Goal: Find specific fact: Find specific fact

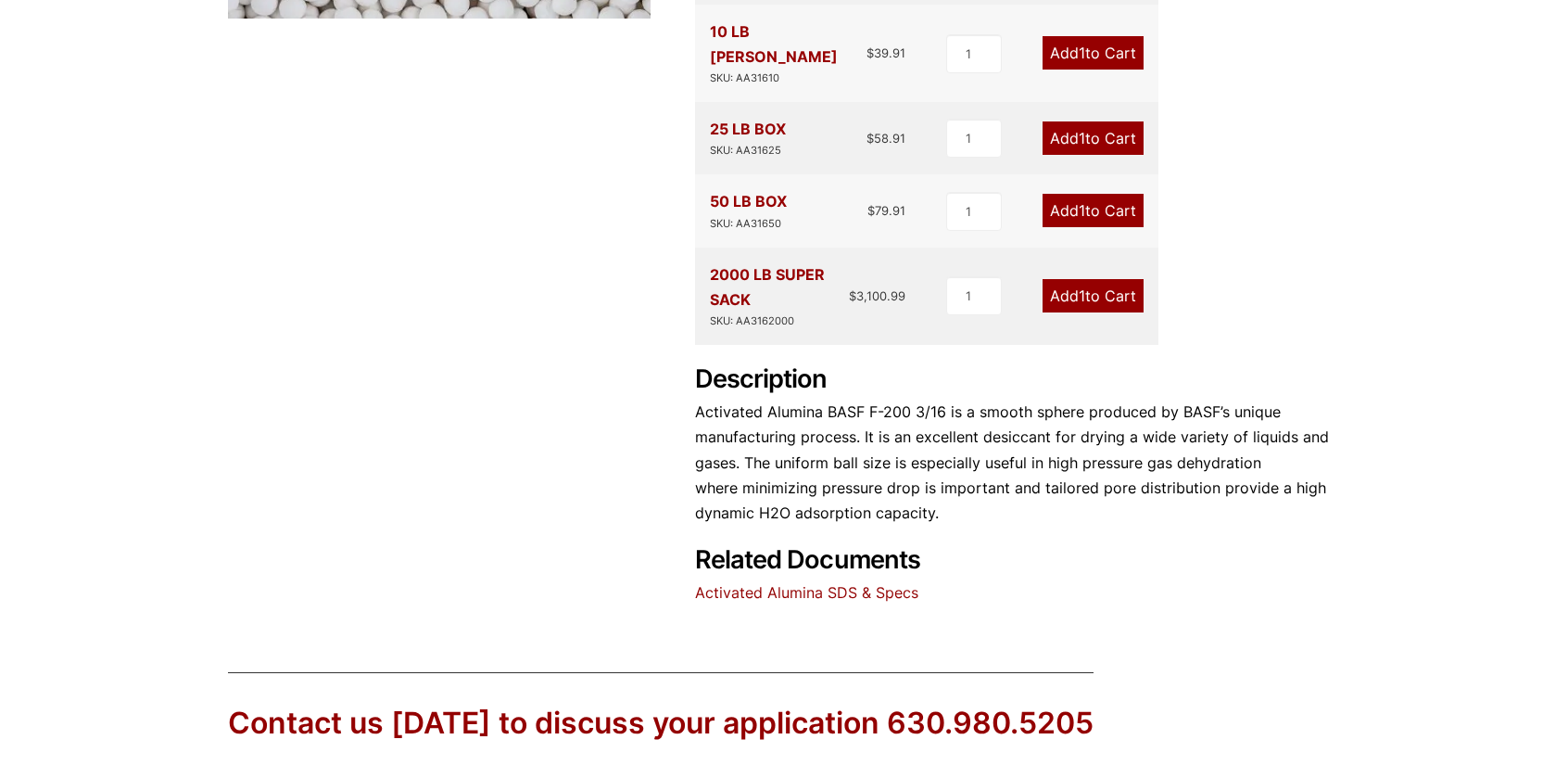
scroll to position [649, 0]
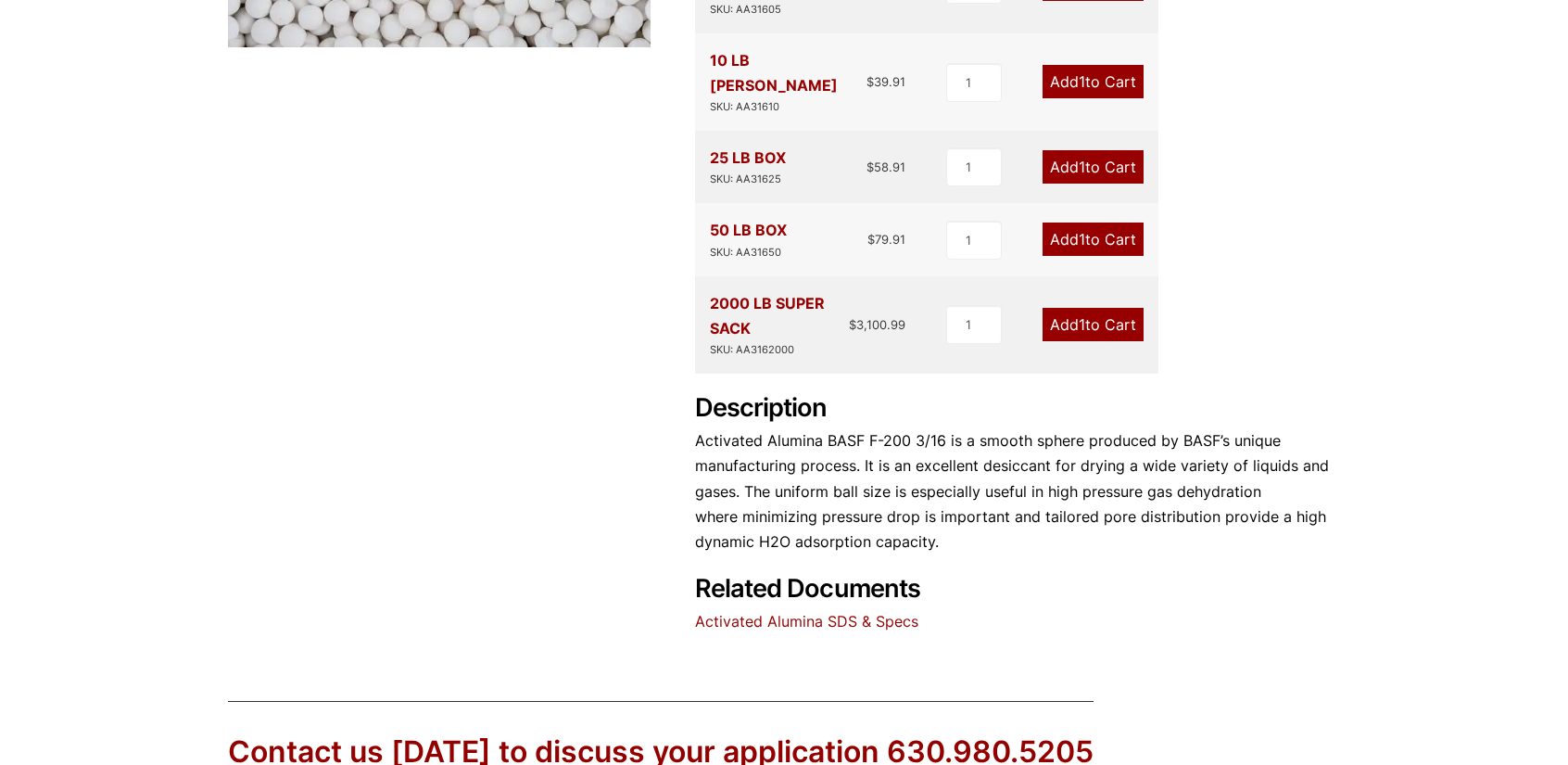
click at [819, 611] on link "Activated Alumina SDS & Specs" at bounding box center [806, 620] width 223 height 19
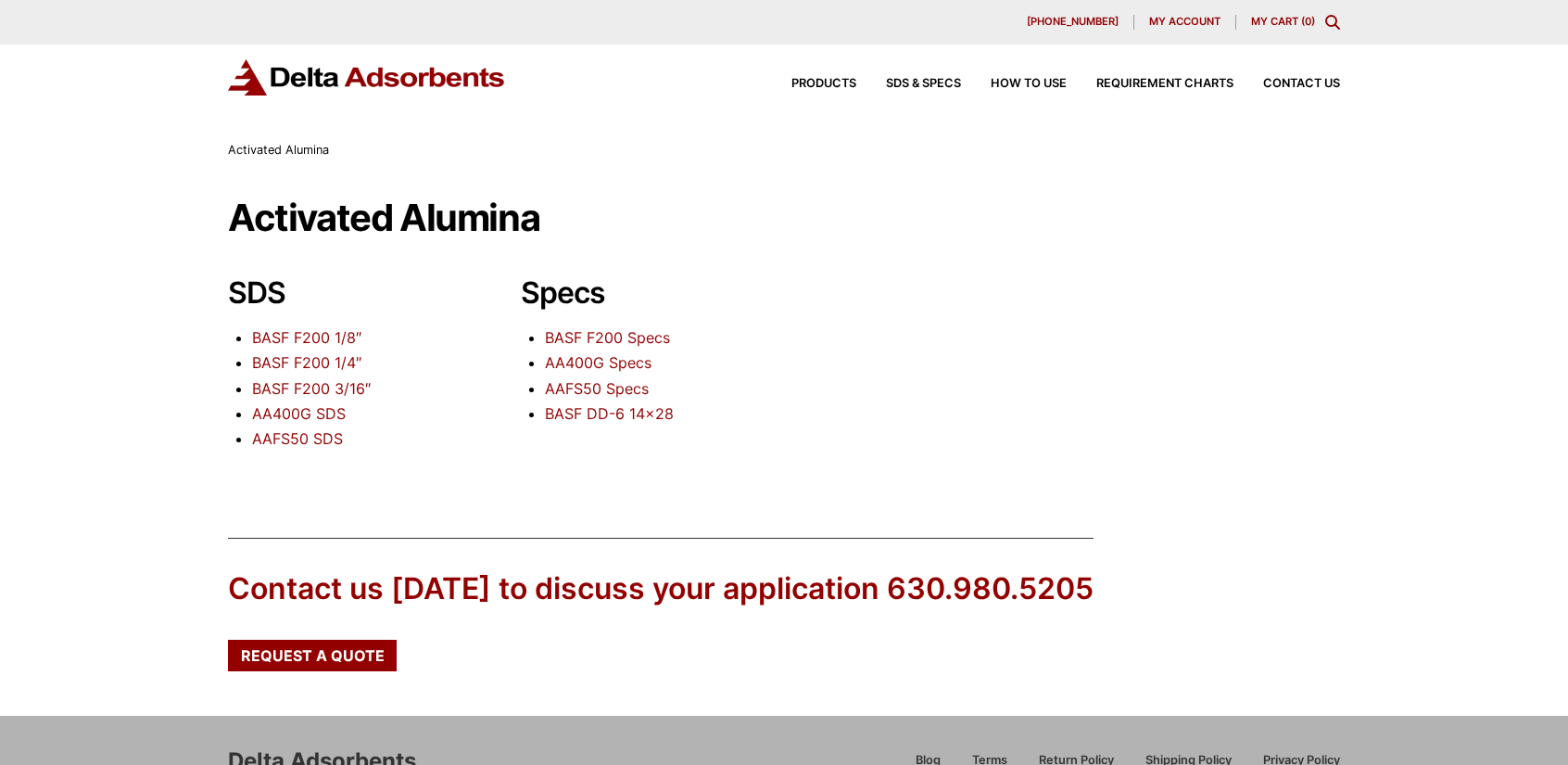
click at [339, 386] on link "BASF F200 3/16″" at bounding box center [311, 388] width 119 height 19
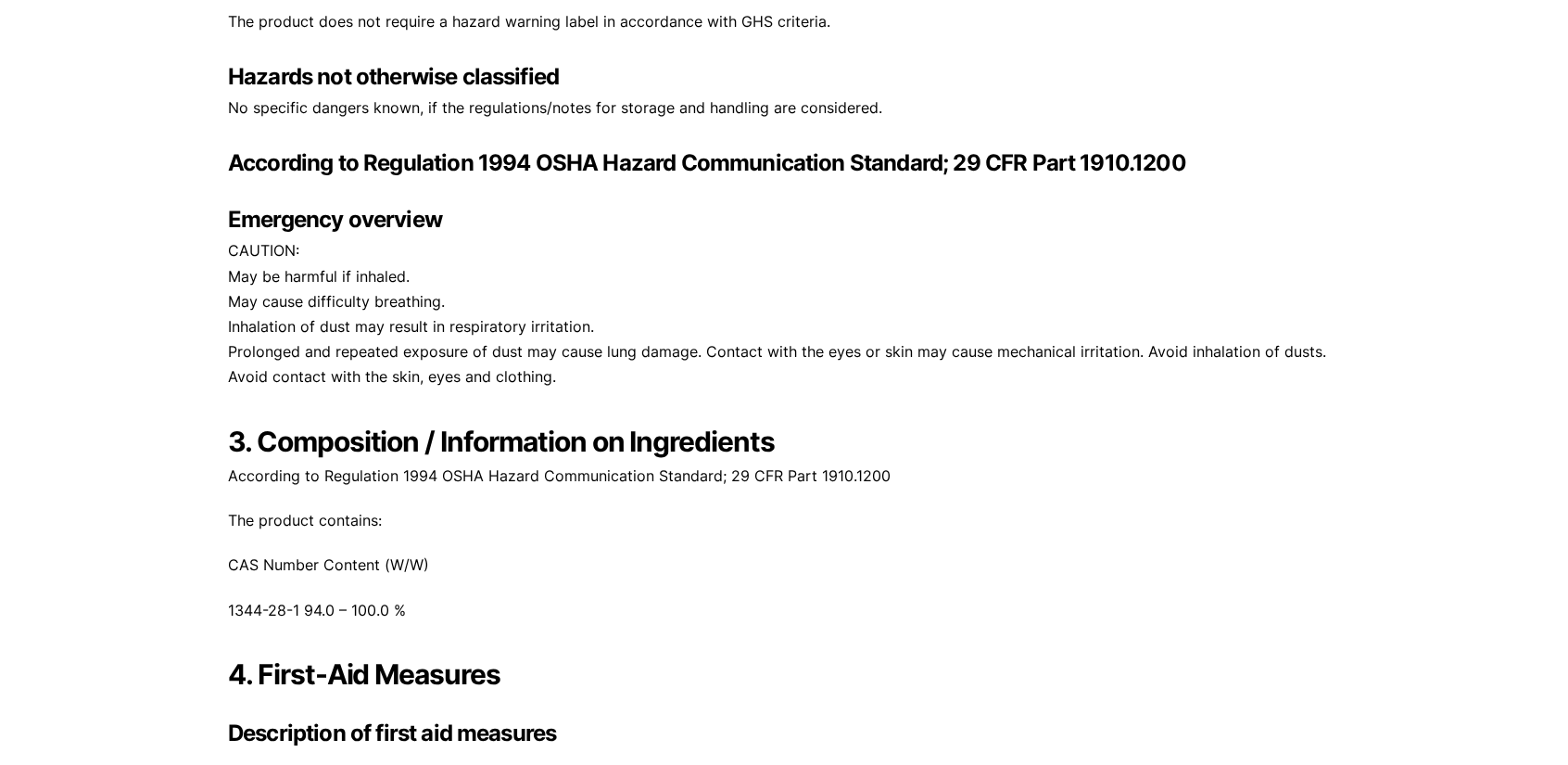
scroll to position [1390, 0]
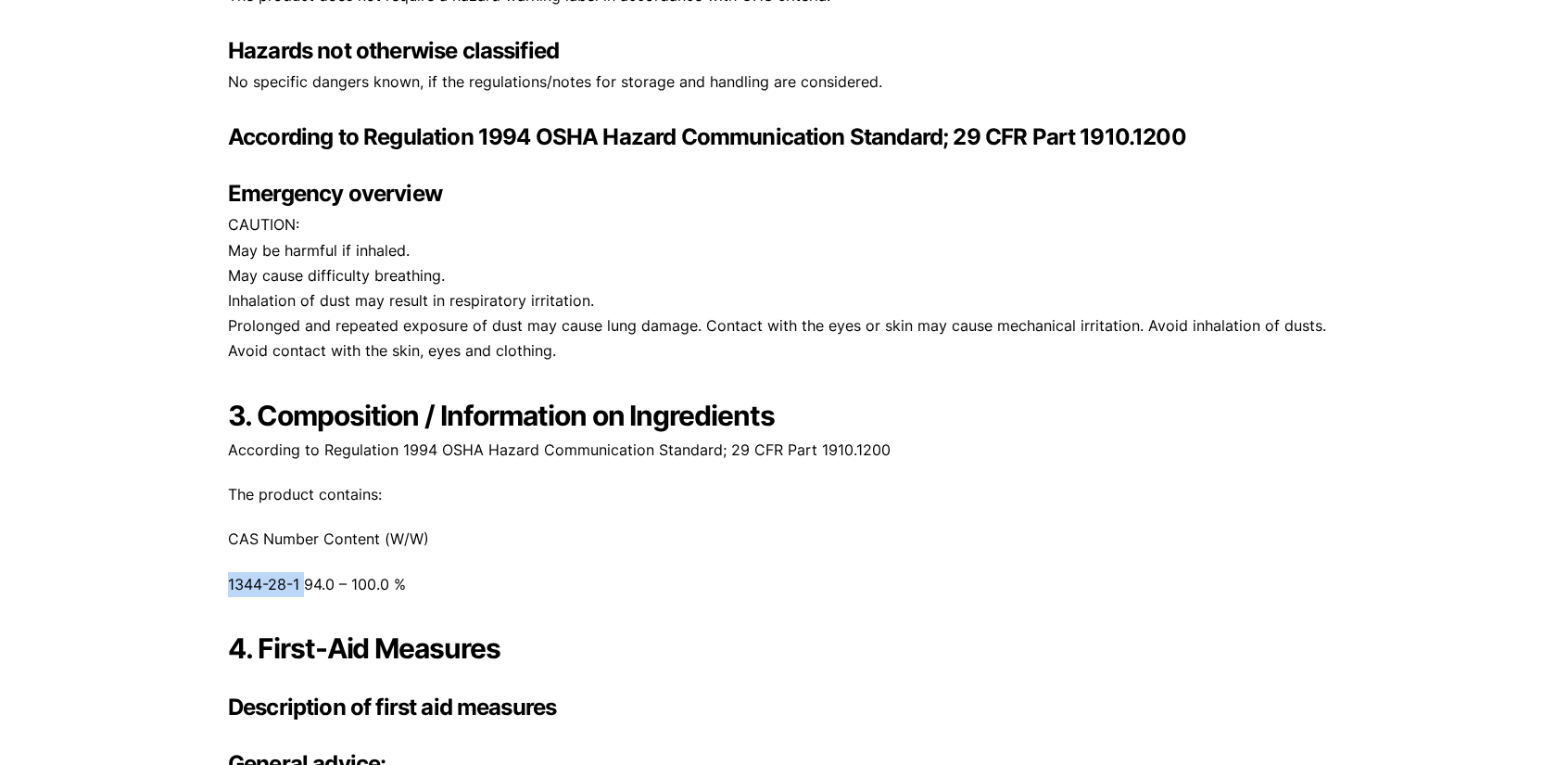
drag, startPoint x: 228, startPoint y: 583, endPoint x: 305, endPoint y: 589, distance: 77.2
click at [305, 589] on p "1344-28-1 94.0 – 100.0 %" at bounding box center [784, 584] width 1112 height 25
copy p "1344-28-1"
